Goal: Task Accomplishment & Management: Manage account settings

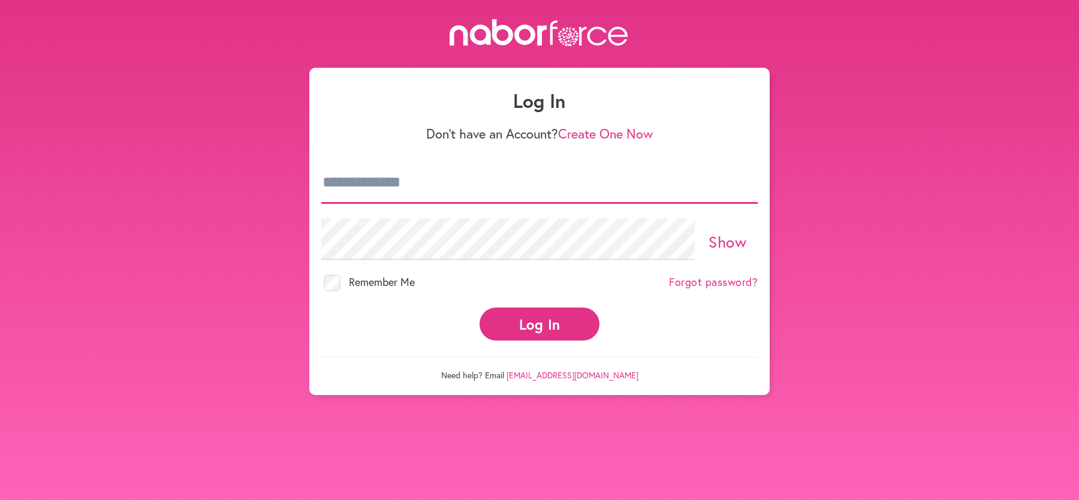
type input "**********"
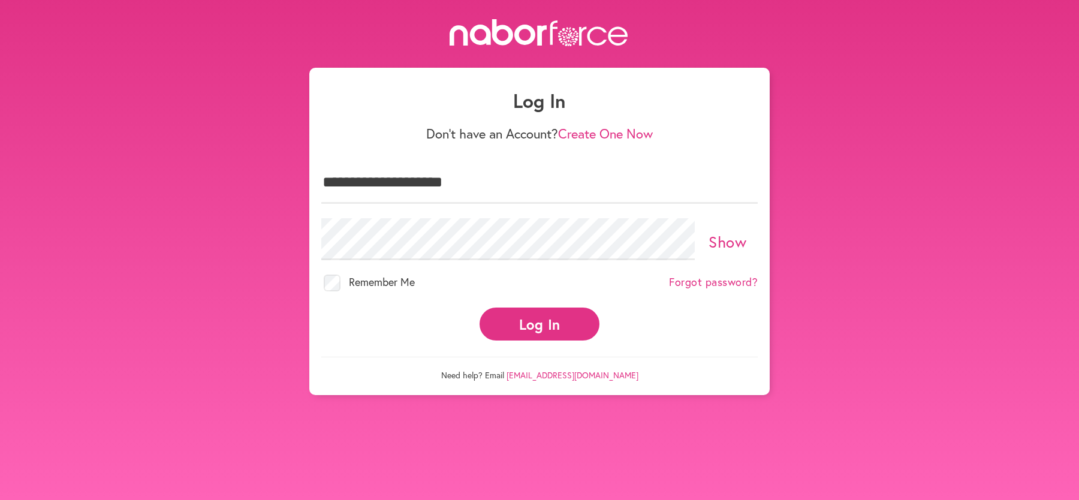
click at [534, 328] on button "Log In" at bounding box center [540, 324] width 120 height 33
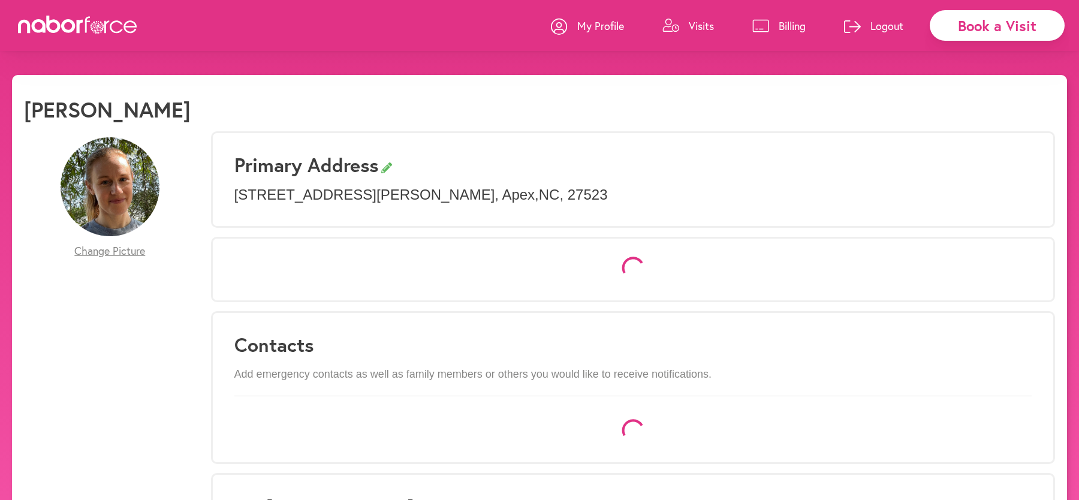
select select "*"
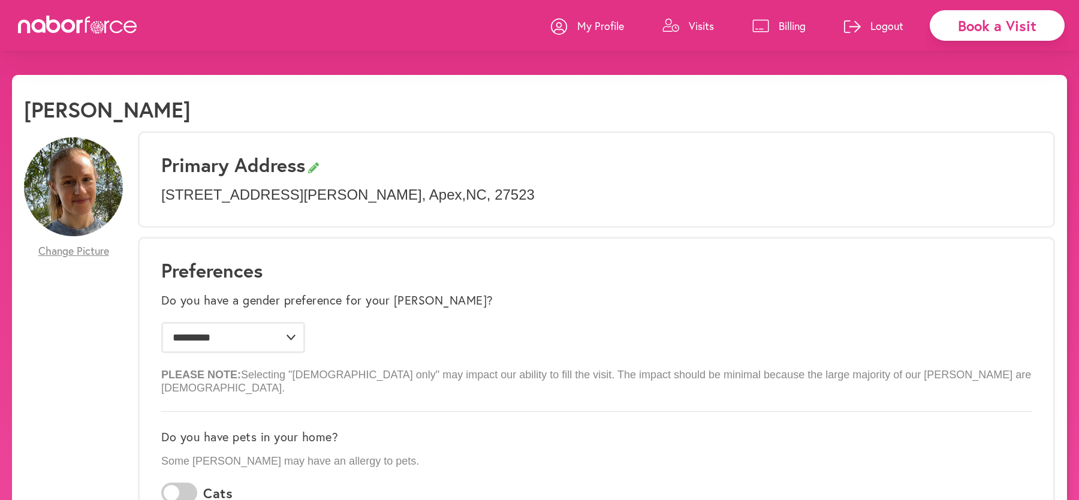
click at [783, 19] on p "Billing" at bounding box center [792, 26] width 27 height 14
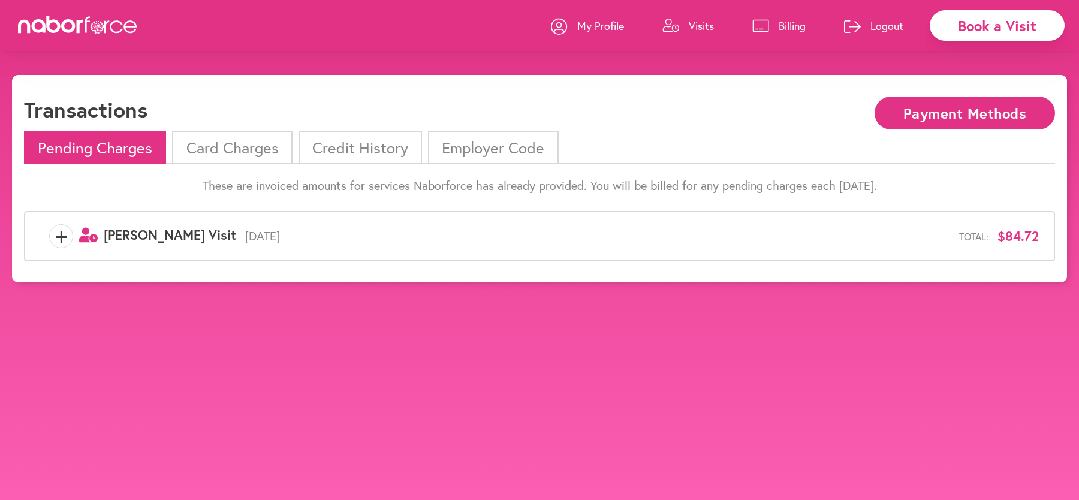
click at [59, 237] on span "+" at bounding box center [61, 236] width 23 height 24
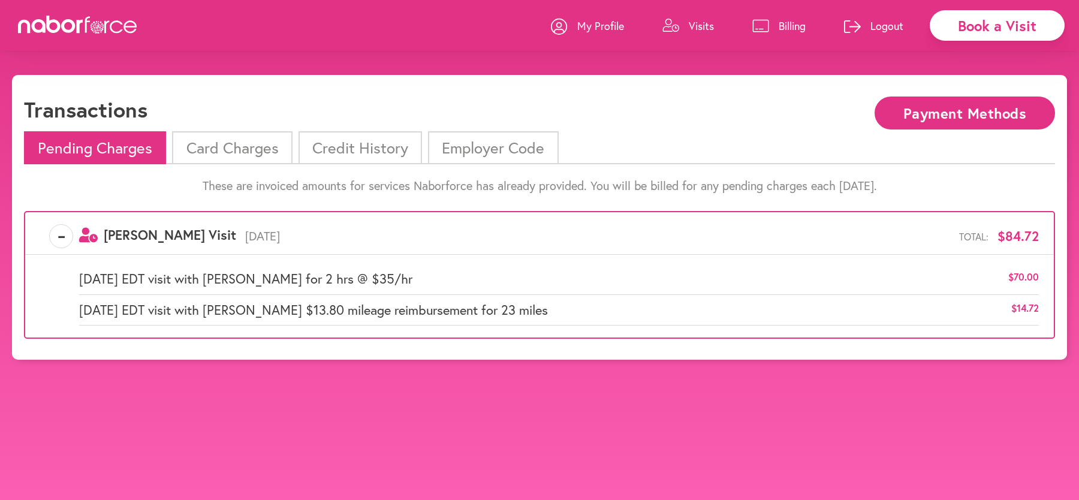
click at [255, 144] on li "Card Charges" at bounding box center [232, 147] width 120 height 33
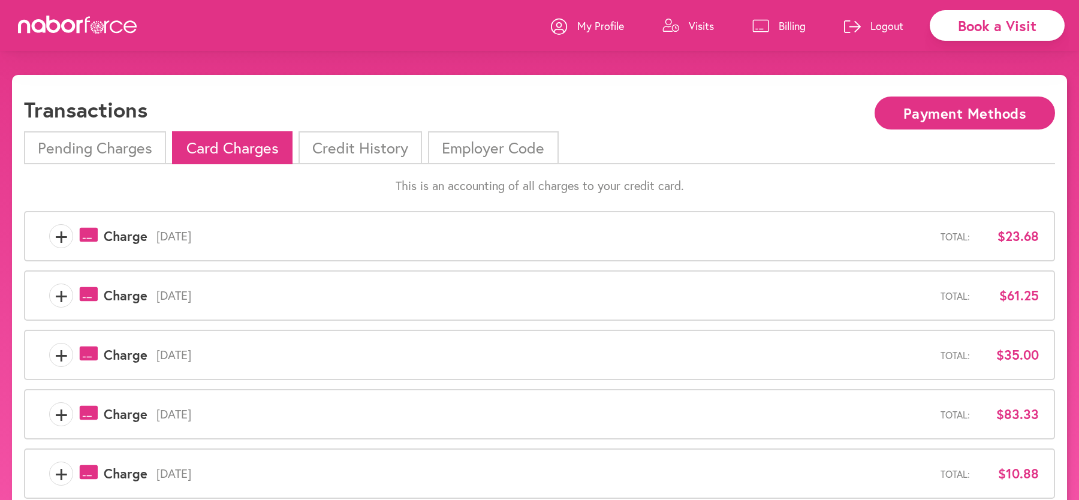
click at [344, 144] on li "Credit History" at bounding box center [360, 147] width 123 height 33
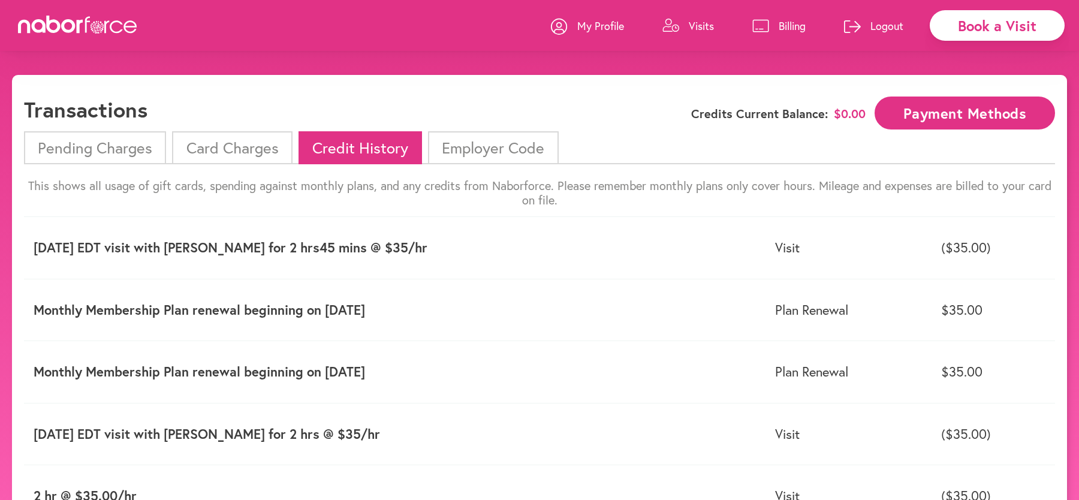
click at [598, 19] on p "My Profile" at bounding box center [600, 26] width 47 height 14
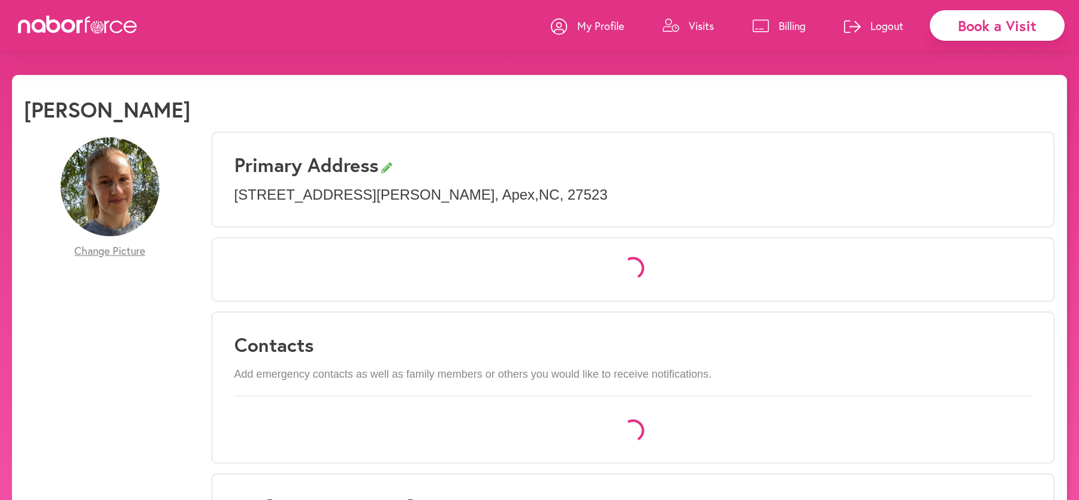
select select "*"
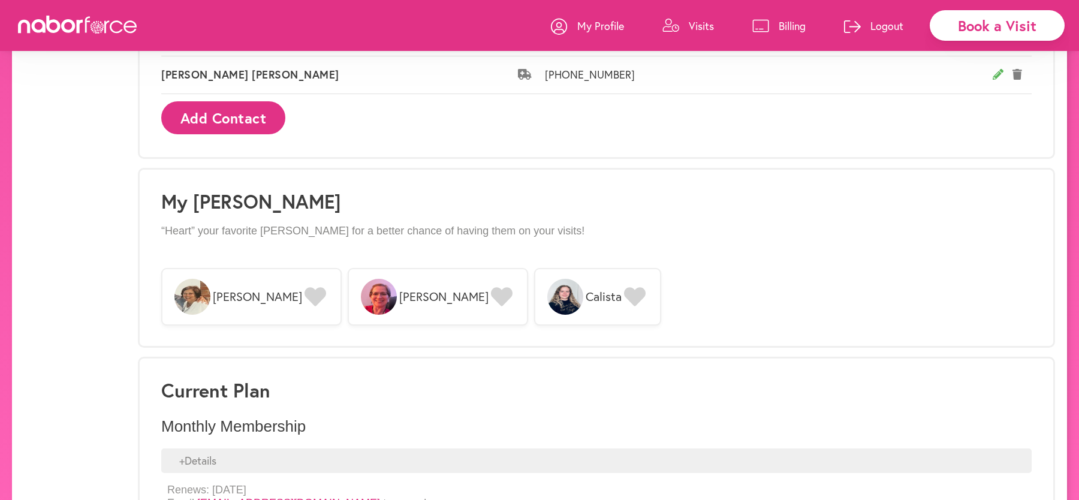
scroll to position [879, 0]
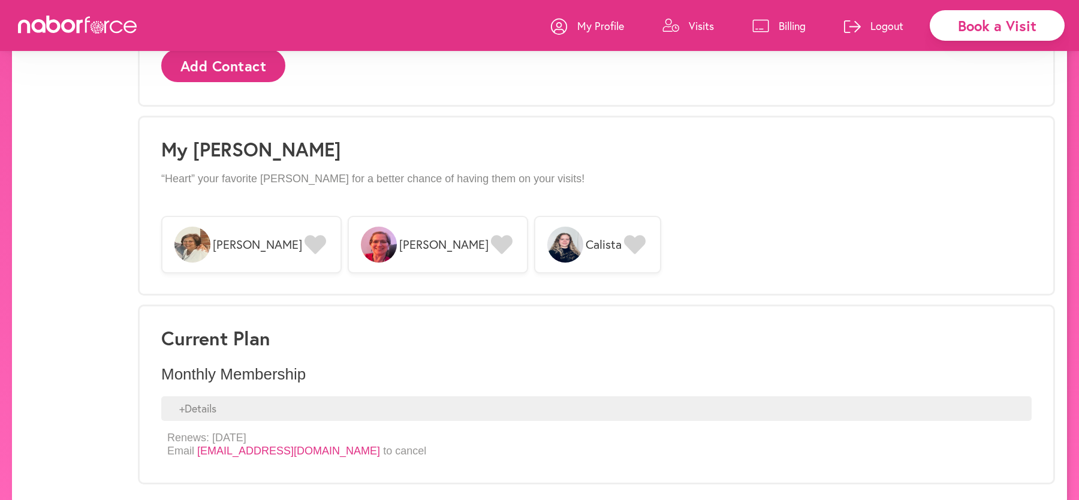
click at [228, 397] on div "+ Details" at bounding box center [596, 408] width 870 height 25
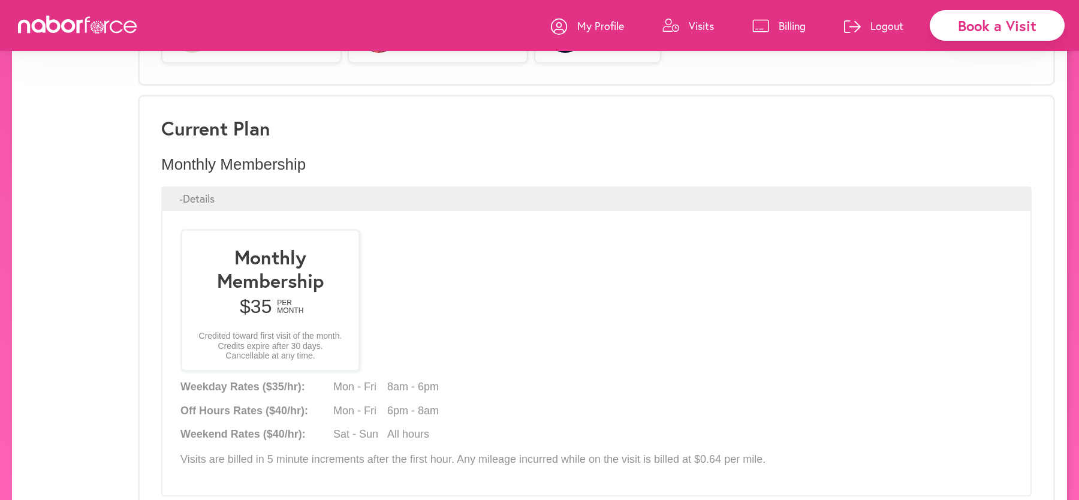
scroll to position [1164, 0]
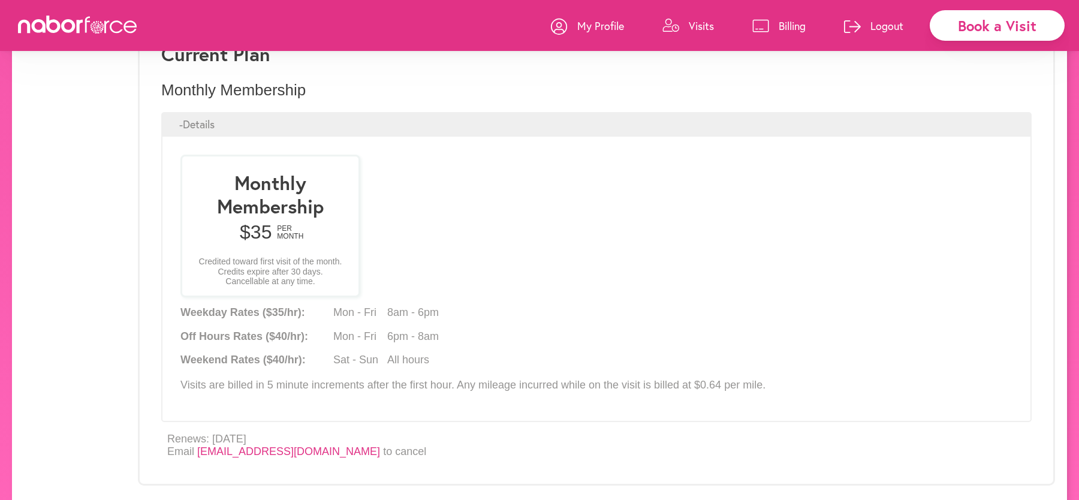
click at [864, 28] on link "Logout" at bounding box center [873, 26] width 59 height 36
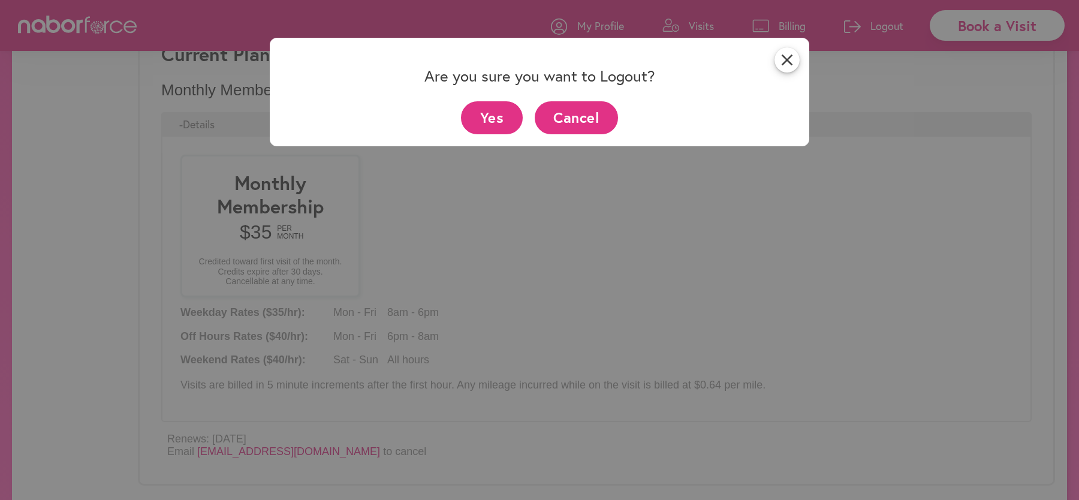
click at [474, 119] on button "Yes" at bounding box center [492, 117] width 62 height 33
